Goal: Task Accomplishment & Management: Use online tool/utility

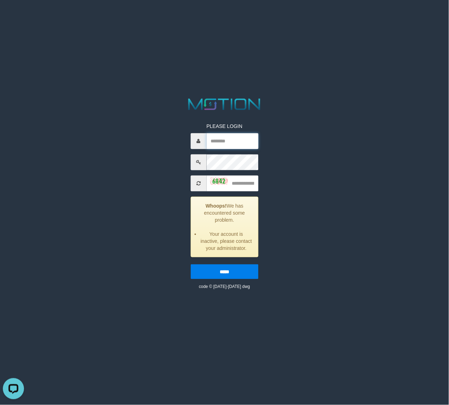
drag, startPoint x: 233, startPoint y: 145, endPoint x: 222, endPoint y: 146, distance: 11.7
click at [233, 145] on input "text" at bounding box center [232, 141] width 52 height 16
paste input "**********"
type input "**********"
click at [250, 184] on input "text" at bounding box center [232, 184] width 52 height 16
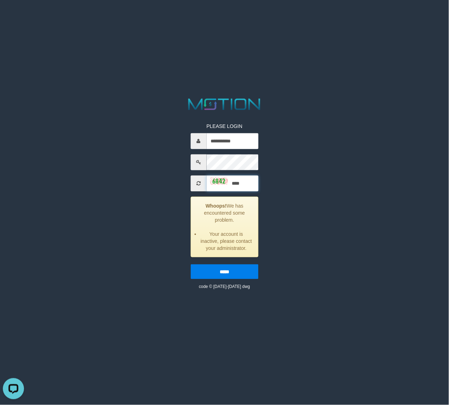
type input "****"
click at [190, 265] on input "*****" at bounding box center [224, 272] width 68 height 15
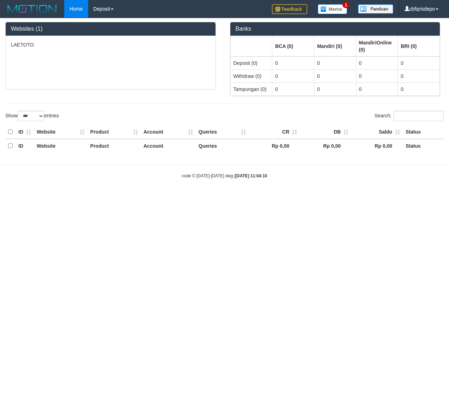
select select "***"
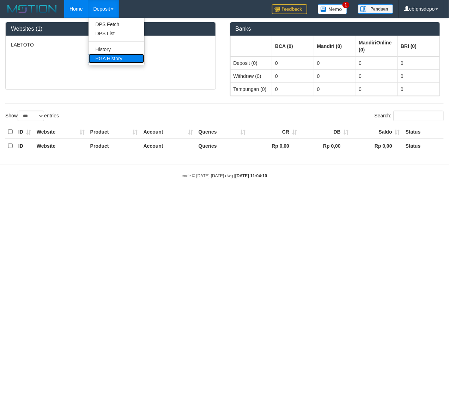
click at [110, 62] on link "PGA History" at bounding box center [117, 58] width 56 height 9
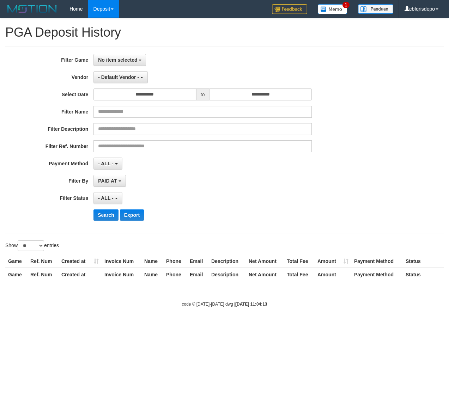
select select
select select "**"
click at [115, 63] on button "No item selected" at bounding box center [119, 60] width 53 height 12
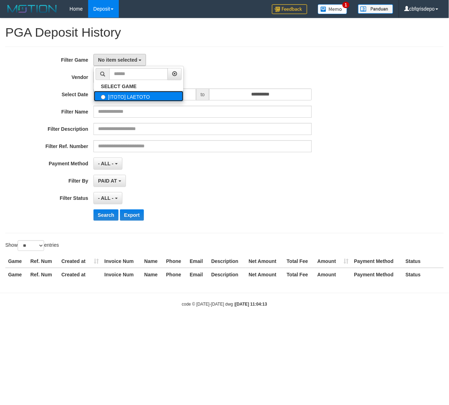
click at [130, 96] on label "[ITOTO] LAETOTO" at bounding box center [139, 96] width 90 height 11
select select "****"
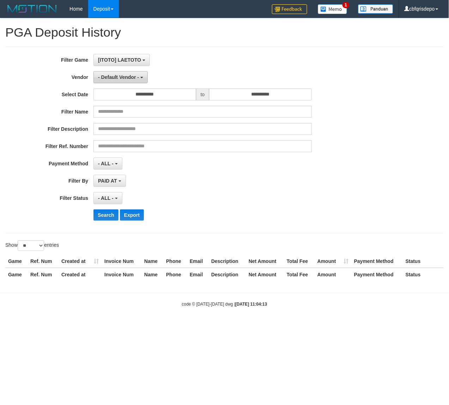
scroll to position [6, 0]
click at [122, 75] on span "- Default Vendor -" at bounding box center [118, 77] width 41 height 6
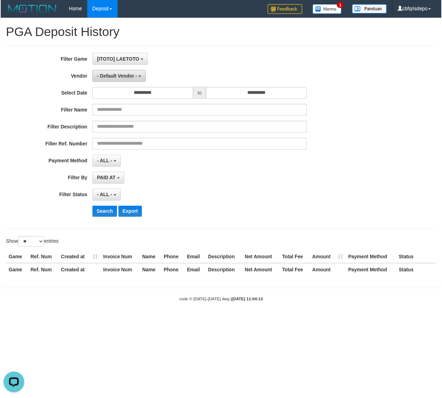
scroll to position [0, 0]
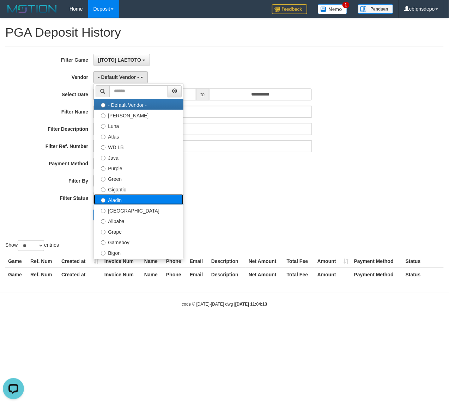
click at [128, 202] on label "Aladin" at bounding box center [139, 199] width 90 height 11
select select "**********"
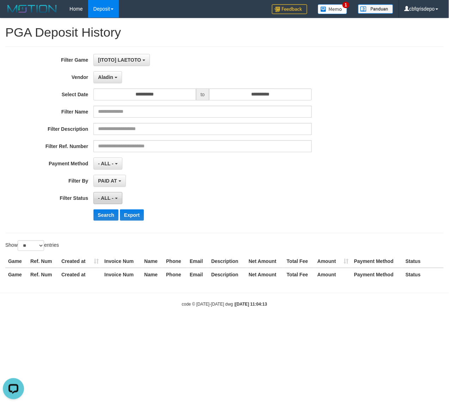
click at [110, 195] on button "- ALL -" at bounding box center [107, 198] width 29 height 12
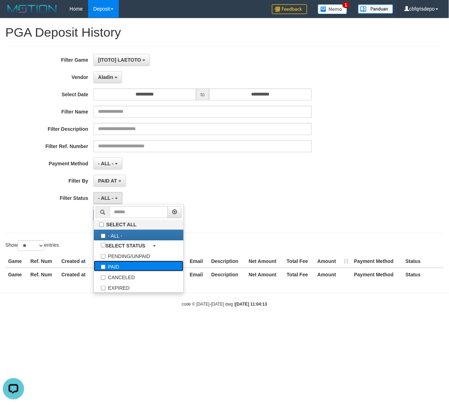
click at [126, 265] on label "PAID" at bounding box center [139, 266] width 90 height 11
select select "*"
click at [174, 178] on div "PAID AT PAID AT CREATED AT" at bounding box center [202, 181] width 218 height 12
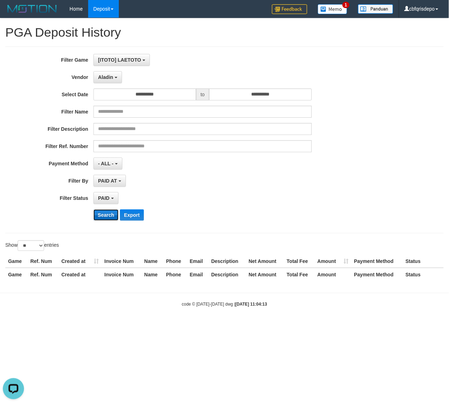
click at [109, 216] on button "Search" at bounding box center [105, 215] width 25 height 11
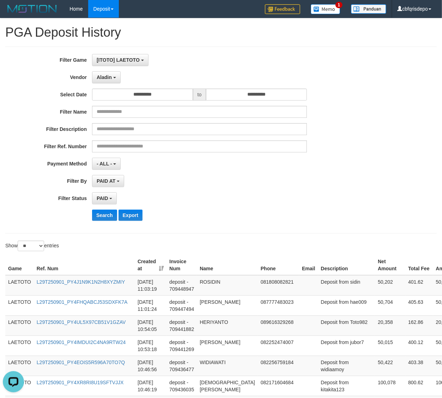
click at [164, 267] on th "Created at" at bounding box center [151, 265] width 32 height 20
click at [132, 214] on button "Export" at bounding box center [131, 215] width 24 height 11
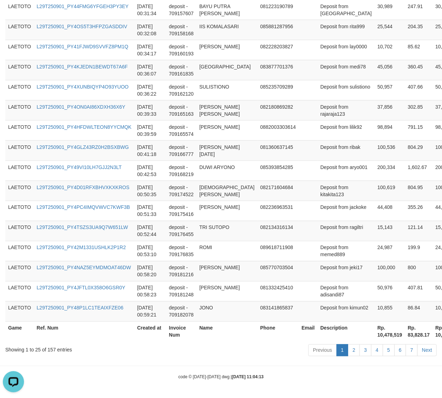
scroll to position [474, 0]
click at [375, 333] on th "Rp. 10,478,519" at bounding box center [390, 331] width 30 height 20
copy th "10,478,519"
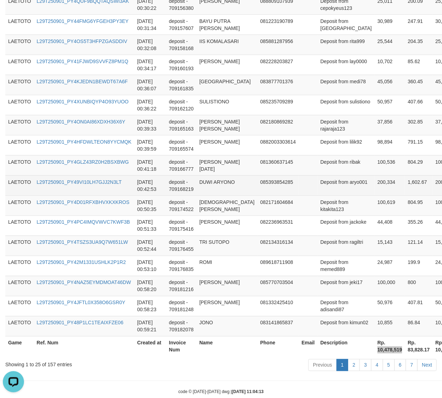
scroll to position [0, 0]
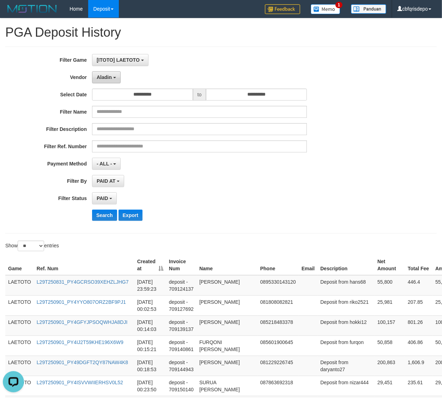
click at [105, 79] on span "Aladin" at bounding box center [104, 77] width 15 height 6
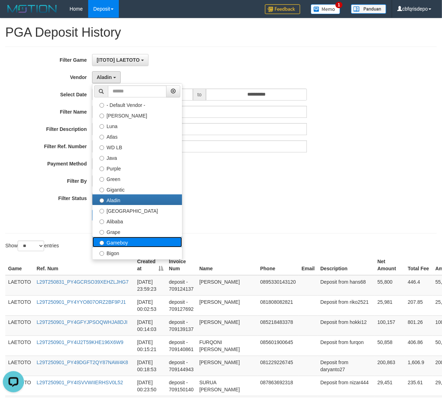
click at [120, 240] on label "Gameboy" at bounding box center [137, 242] width 90 height 11
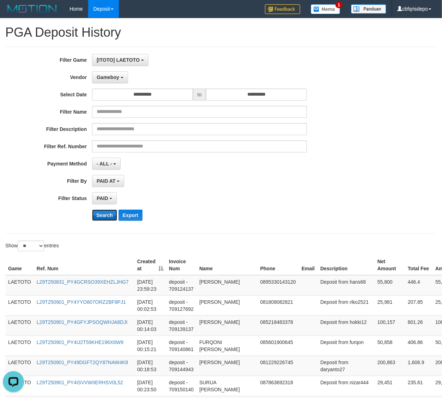
click at [108, 218] on button "Search" at bounding box center [104, 215] width 25 height 11
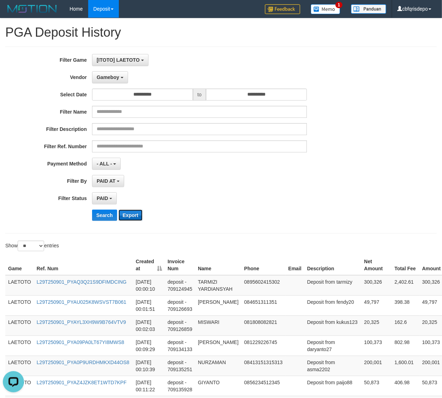
click at [138, 211] on button "Export" at bounding box center [131, 215] width 24 height 11
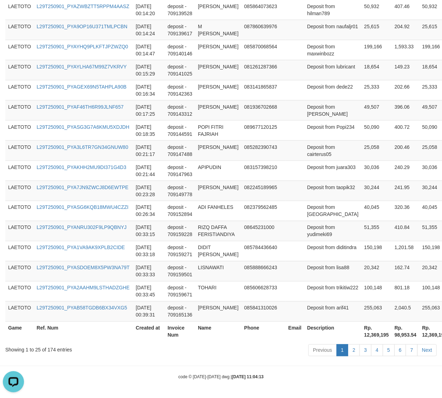
scroll to position [594, 0]
click at [361, 333] on th "Rp. 12,369,195" at bounding box center [376, 331] width 30 height 20
copy th "12,369,195"
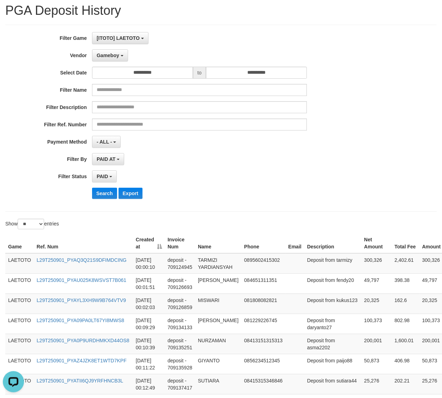
scroll to position [0, 0]
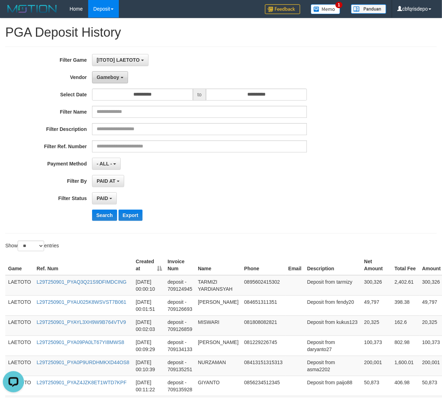
click at [112, 76] on span "Gameboy" at bounding box center [108, 77] width 23 height 6
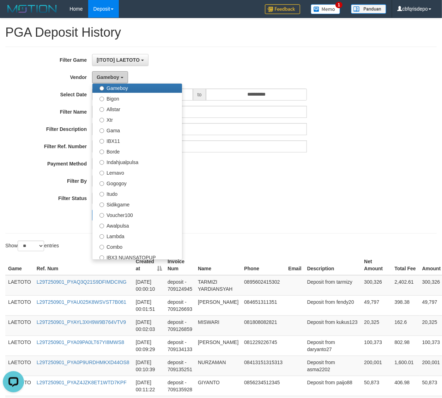
scroll to position [231, 0]
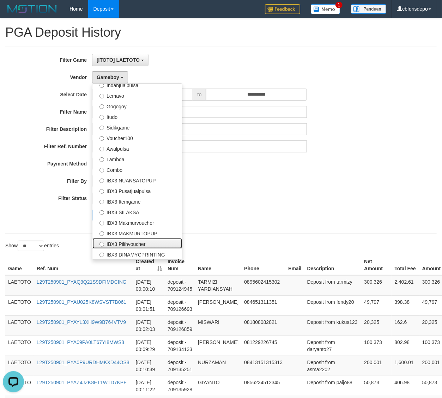
click at [131, 244] on label "IBX3 Pilihvoucher" at bounding box center [137, 243] width 90 height 11
select select "**********"
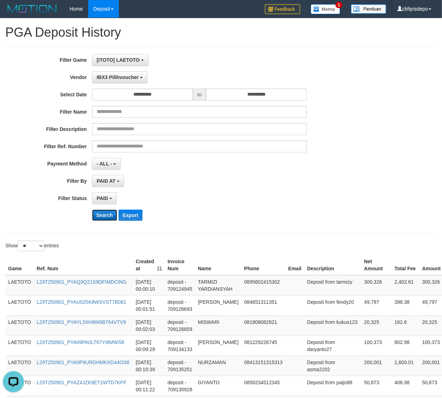
click at [106, 214] on button "Search" at bounding box center [104, 215] width 25 height 11
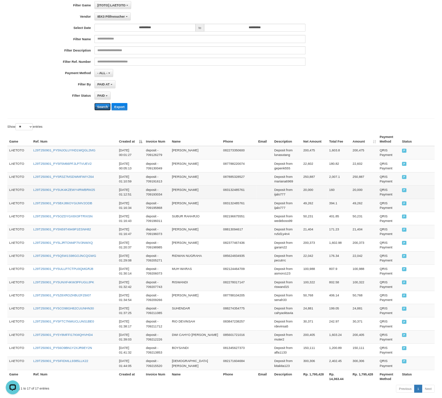
scroll to position [95, 0]
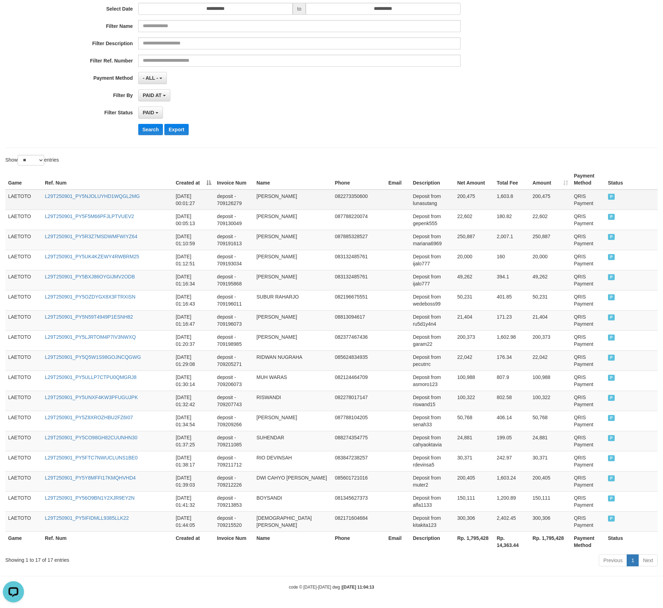
click at [19, 190] on td "LAETOTO" at bounding box center [23, 199] width 37 height 20
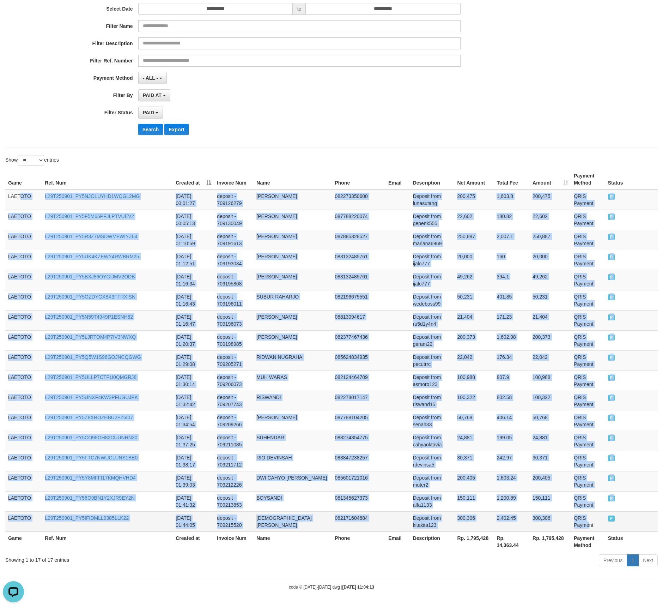
click at [449, 405] on td "QRIS Payment" at bounding box center [588, 521] width 34 height 20
copy tbody "OTO L29T250901_PY5NJOLUYHD1WQGL2MG 2025-09-01 00:01:27 deposit - 709126279 HEND…"
drag, startPoint x: 412, startPoint y: 463, endPoint x: 423, endPoint y: 473, distance: 14.7
click at [412, 405] on td "Deposit from rdevinsa5" at bounding box center [432, 461] width 44 height 20
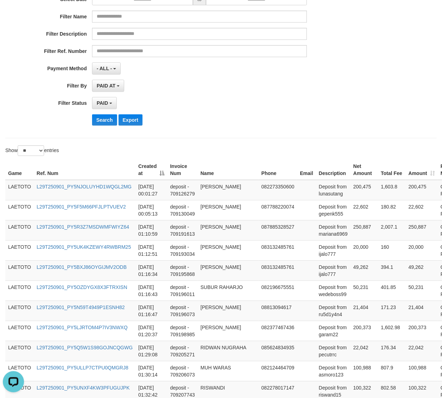
scroll to position [326, 0]
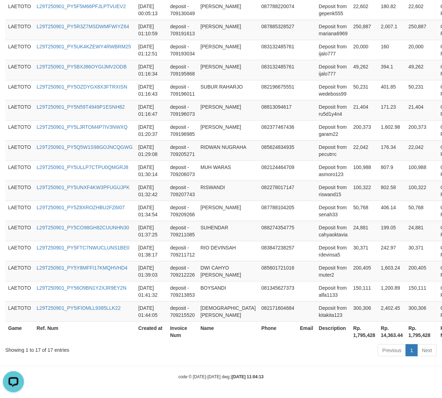
click at [351, 334] on th "Rp. 1,795,428" at bounding box center [365, 331] width 28 height 20
copy th "1,795,428"
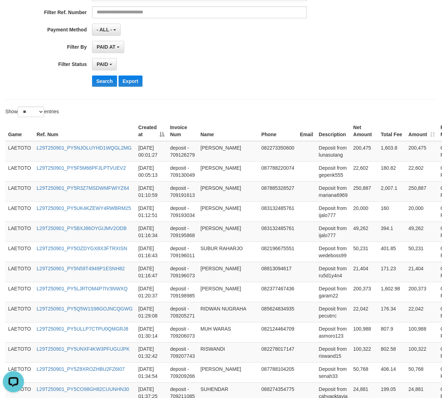
scroll to position [0, 0]
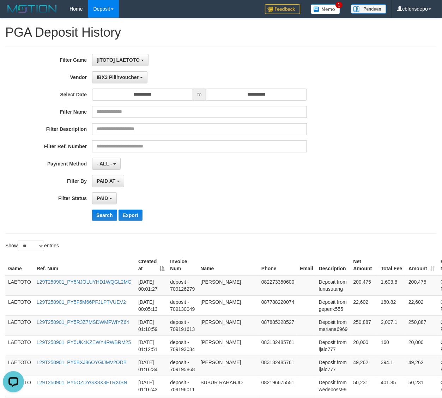
click at [200, 218] on div "Search Export" at bounding box center [230, 215] width 276 height 11
click at [410, 37] on link "Log Out" at bounding box center [409, 40] width 56 height 9
